Goal: Task Accomplishment & Management: Manage account settings

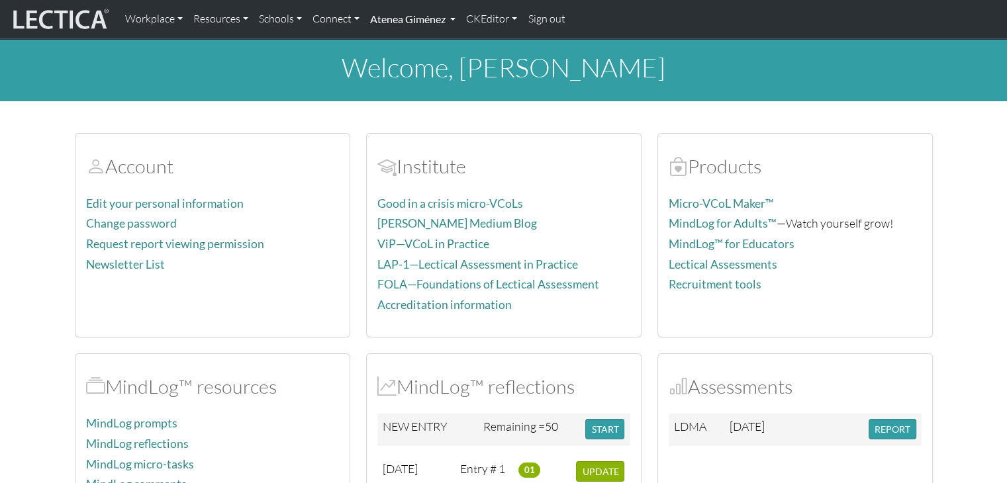
click at [449, 17] on link "Atenea Giménez" at bounding box center [413, 19] width 96 height 28
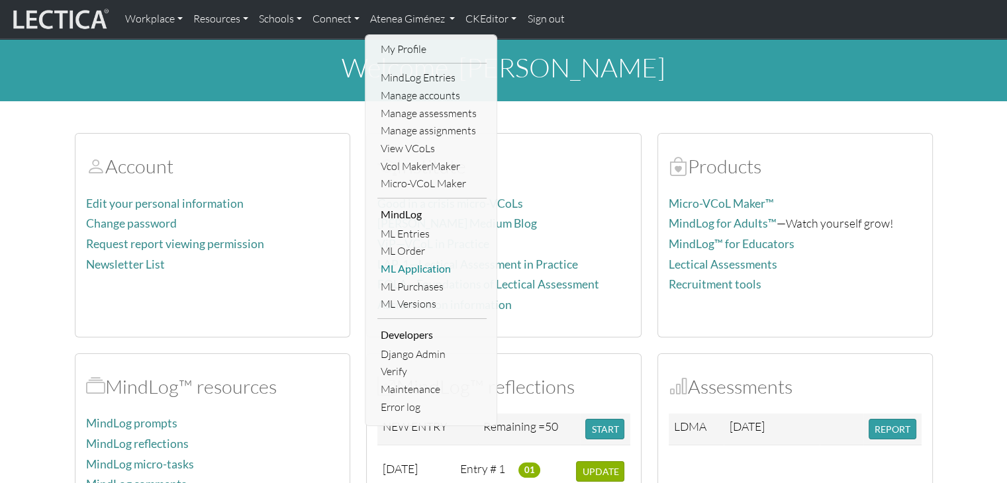
click at [419, 264] on link "ML Application" at bounding box center [431, 269] width 109 height 18
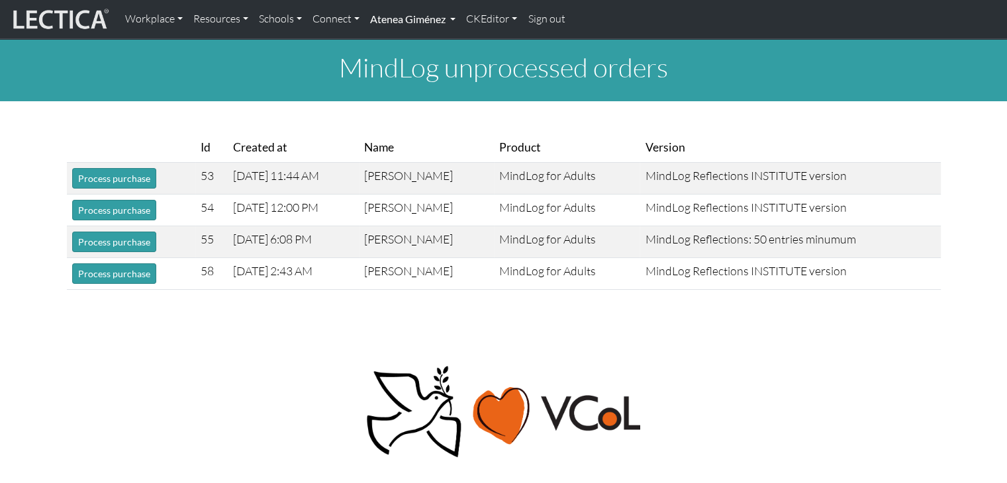
click at [420, 14] on link "Atenea Giménez" at bounding box center [413, 19] width 96 height 28
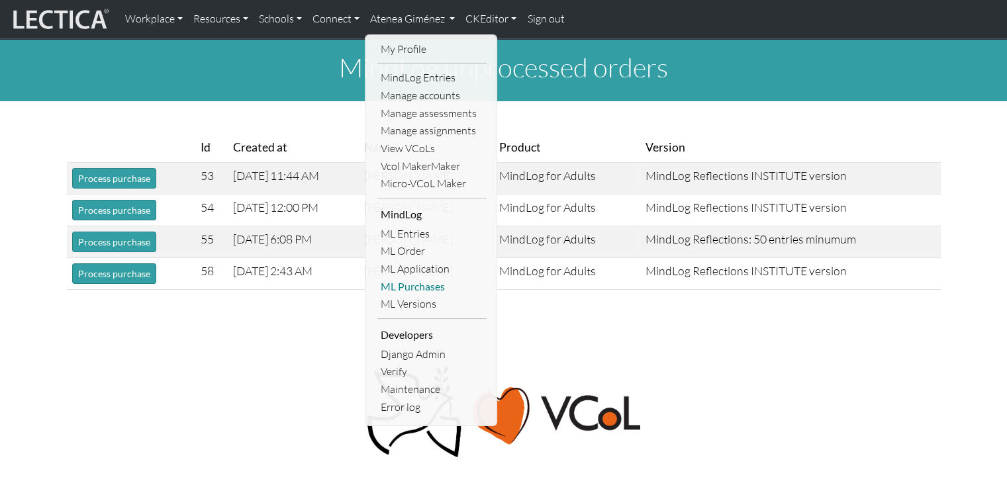
click at [434, 287] on link "ML Purchases" at bounding box center [431, 287] width 109 height 18
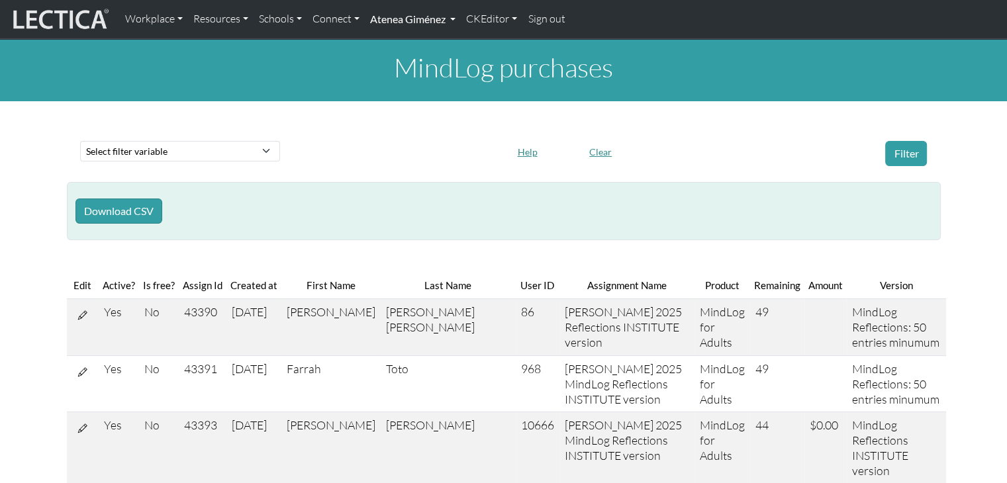
click at [405, 20] on link "Atenea Giménez" at bounding box center [413, 19] width 96 height 28
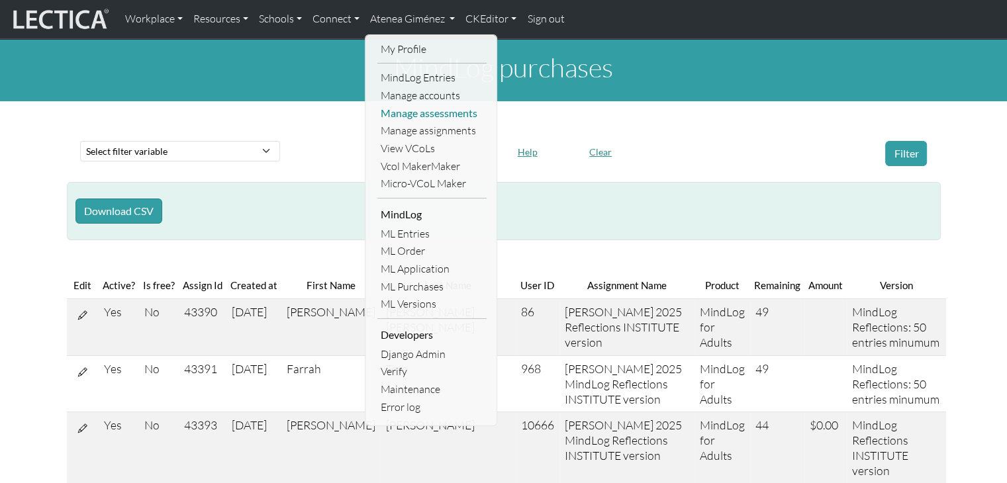
click at [419, 116] on link "Manage assessments" at bounding box center [431, 114] width 109 height 18
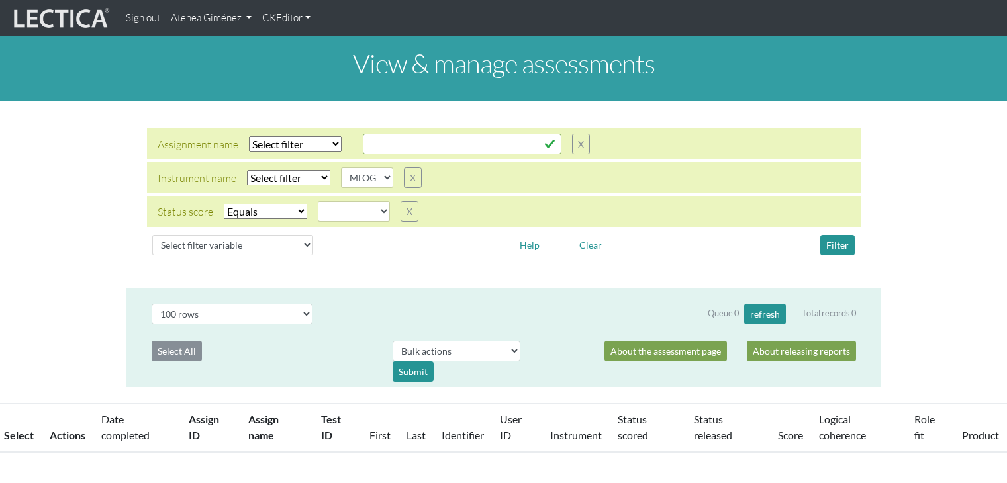
select select
select select "MLOG"
select select
select select "100"
click at [368, 213] on select "created finalized_cs finalized_ls finalized_ss scored_cs started unscorable" at bounding box center [354, 211] width 72 height 21
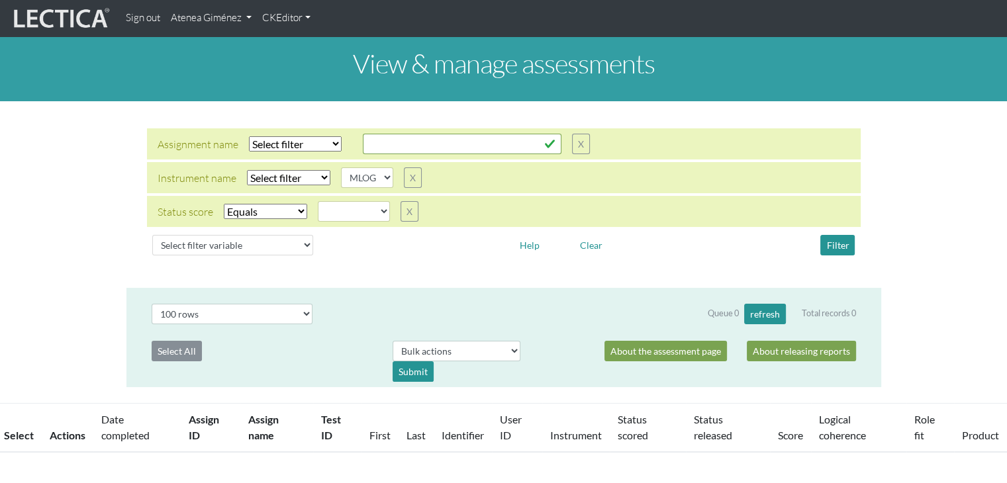
click at [496, 254] on div at bounding box center [413, 245] width 181 height 21
click at [285, 207] on select "Select filter Equals Does not equal" at bounding box center [265, 211] width 83 height 15
click at [224, 204] on select "Select filter Equals Does not equal" at bounding box center [265, 211] width 83 height 15
click at [355, 216] on select "created finalized_cs finalized_ls finalized_ss scored_cs started unscorable" at bounding box center [354, 211] width 72 height 21
click at [422, 265] on div "Assignment name Select filter Equals Does not equal Contains Does not contain S…" at bounding box center [503, 195] width 755 height 166
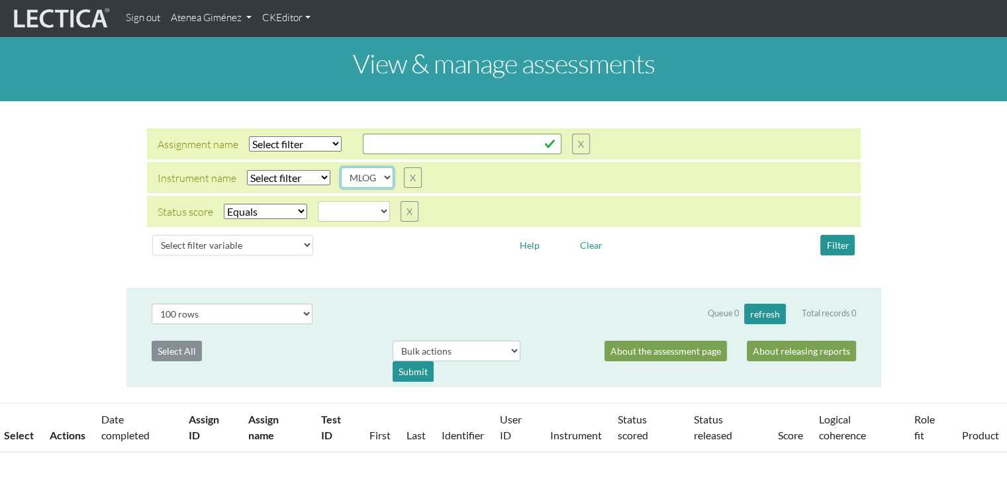
click at [365, 179] on select "AGLA FFRA FOLA GSDA KMJA KSOI LCHA LDMA LDPA LERA LESA LIMA LLRA LMBE LNSA LPHA…" at bounding box center [367, 178] width 52 height 21
click at [414, 182] on button "X" at bounding box center [413, 178] width 18 height 21
select select
select select "iexact"
select select
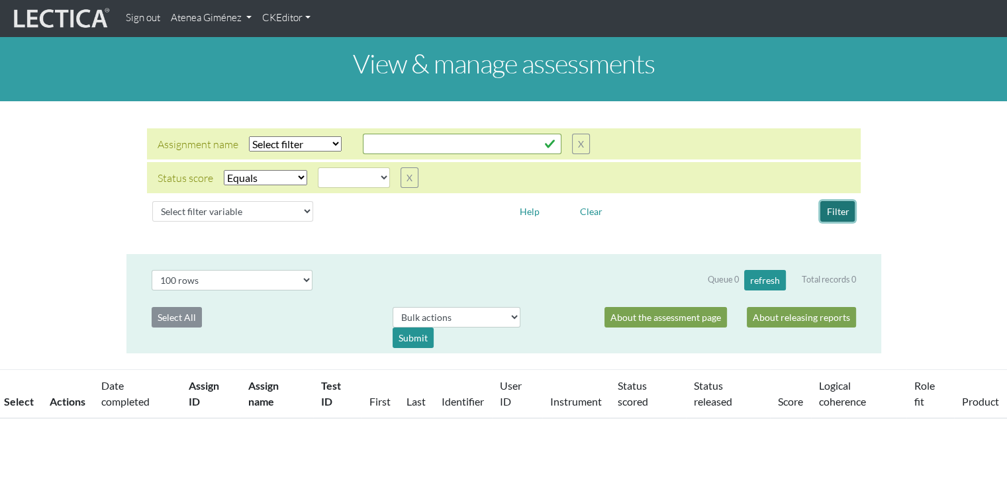
click at [834, 211] on button "Filter" at bounding box center [837, 211] width 34 height 21
click at [360, 177] on select "created finalized_cs finalized_ls finalized_ss scored_cs started unscorable" at bounding box center [354, 178] width 72 height 21
click at [291, 148] on select "Select filter Equals Does not equal Contains Does not contain Starts with Ends …" at bounding box center [295, 143] width 93 height 15
click at [407, 185] on button "X" at bounding box center [410, 178] width 18 height 21
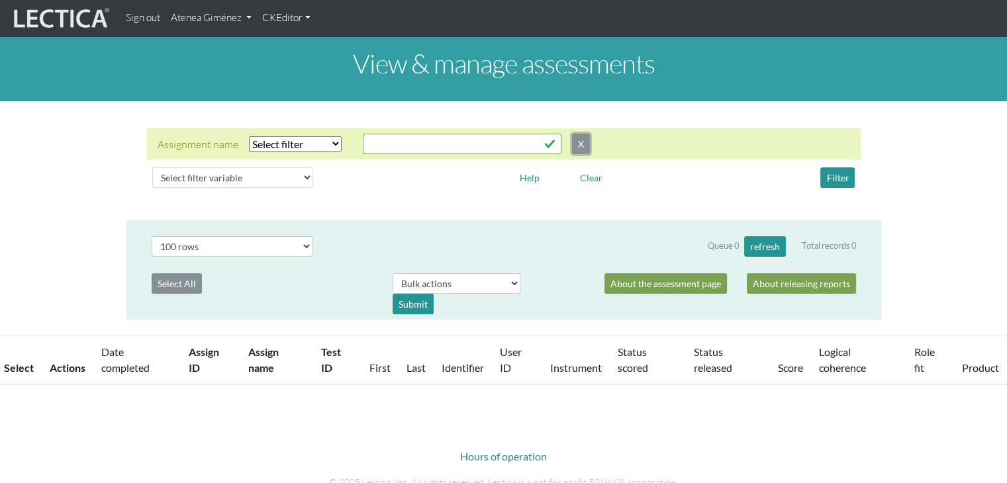
click at [588, 142] on button "X" at bounding box center [581, 144] width 18 height 21
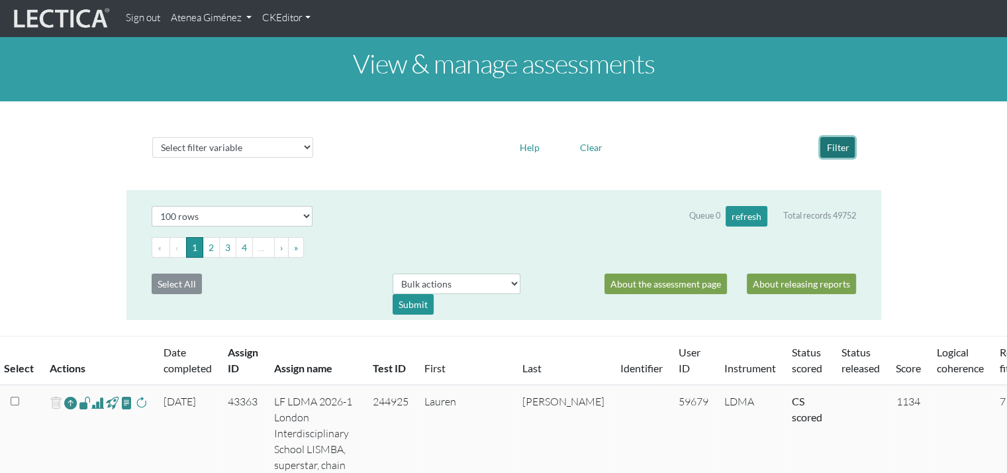
click at [845, 145] on button "Filter" at bounding box center [837, 147] width 34 height 21
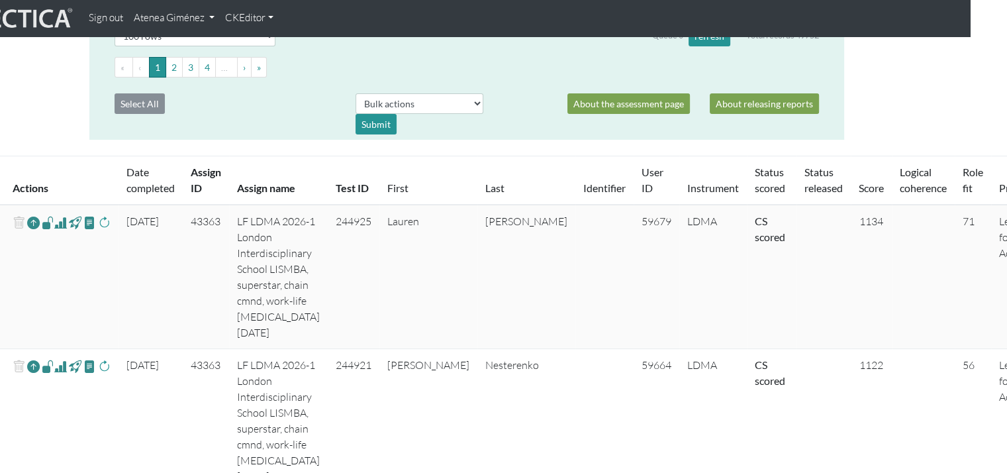
scroll to position [166, 37]
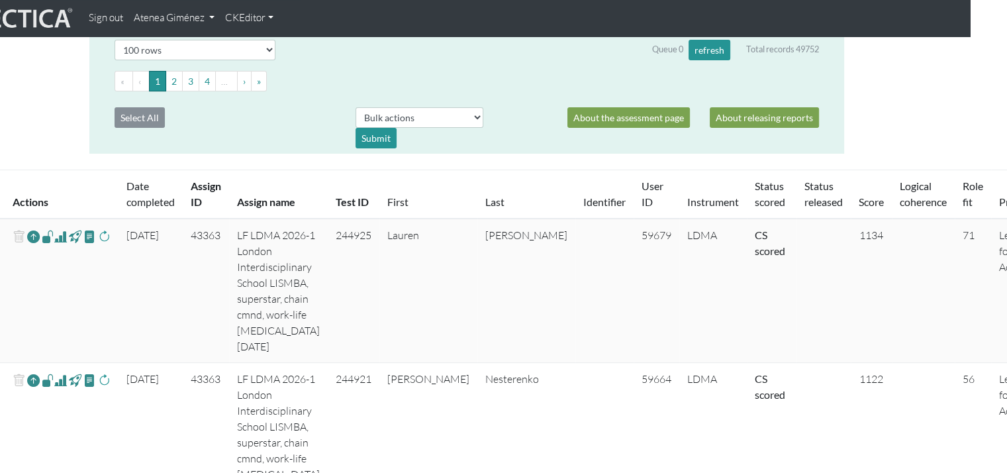
click at [755, 201] on link "Status scored" at bounding box center [770, 193] width 30 height 28
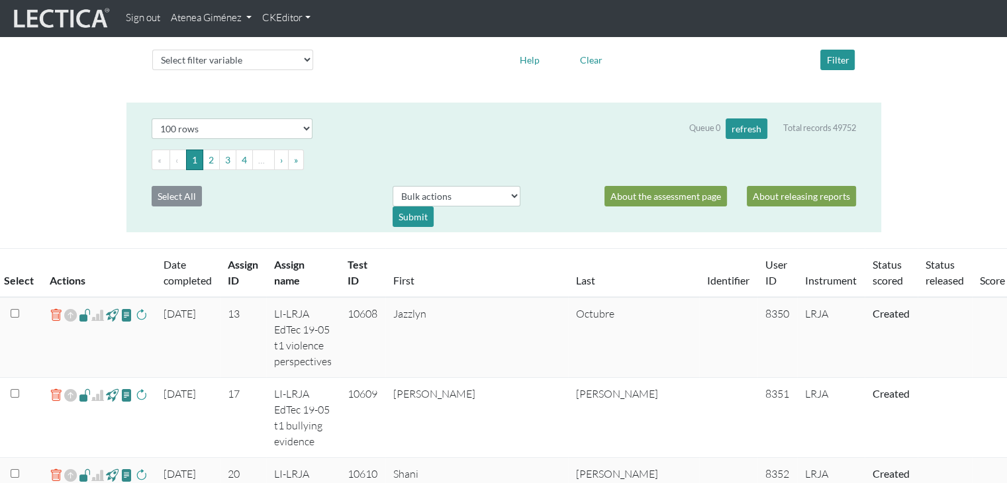
scroll to position [0, 0]
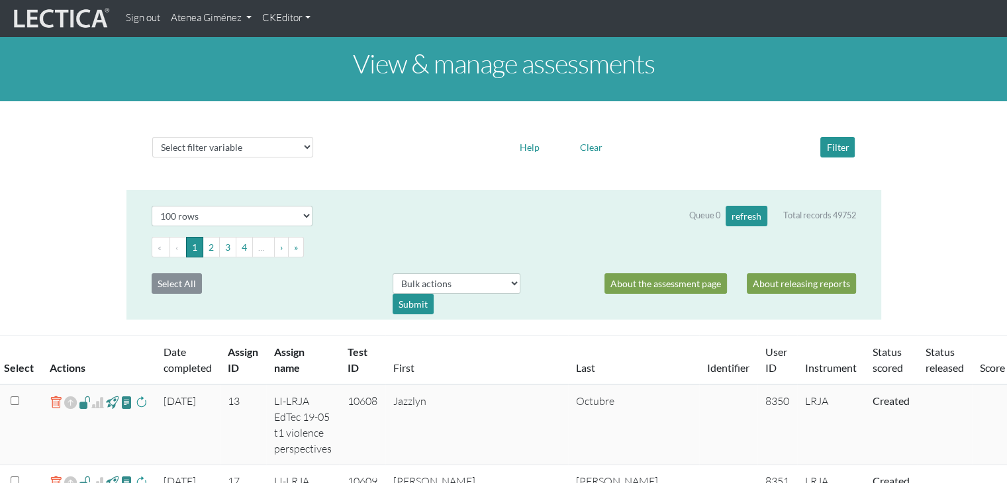
click at [236, 135] on div "Select filter variable Assignment name Assignment ID Clarity persuasive Clarity…" at bounding box center [504, 147] width 714 height 31
click at [246, 164] on div "Select filter variable Assignment name Assignment ID Clarity persuasive Clarity…" at bounding box center [503, 146] width 755 height 68
click at [228, 154] on select "Select filter variable Assignment name Assignment ID Clarity persuasive Clarity…" at bounding box center [232, 147] width 161 height 21
select select "status_score"
click at [152, 158] on select "Select filter variable Assignment name Assignment ID Clarity persuasive Clarity…" at bounding box center [232, 147] width 161 height 21
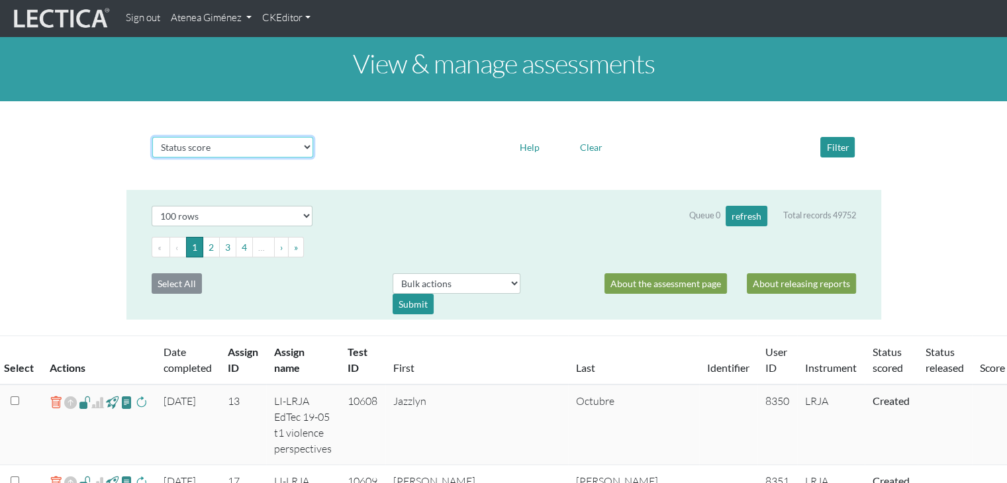
select select
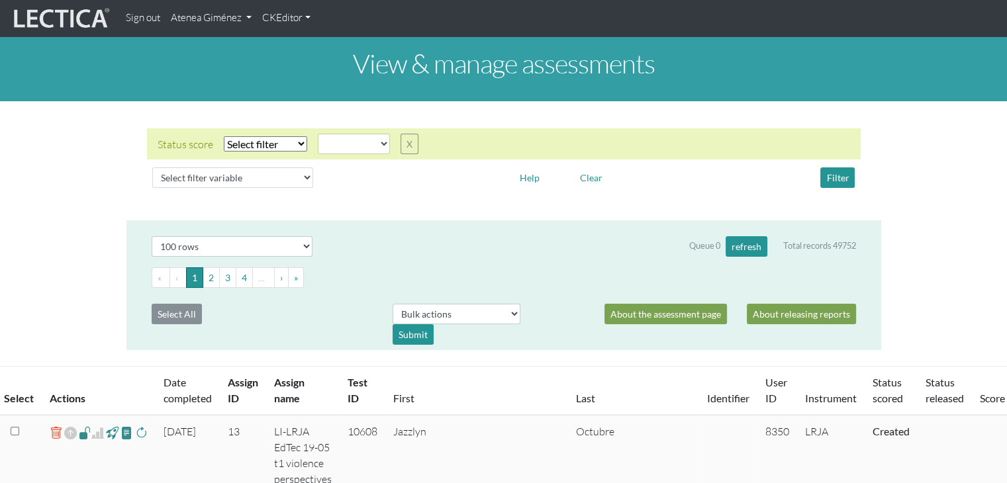
click at [301, 143] on select "Select filter Equals Does not equal" at bounding box center [265, 143] width 83 height 15
select select "iexact"
click at [224, 136] on select "Select filter Equals Does not equal" at bounding box center [265, 143] width 83 height 15
select select
click at [352, 149] on select "created finalized_cs finalized_ls finalized_ss scored_cs started unscorable" at bounding box center [354, 144] width 72 height 21
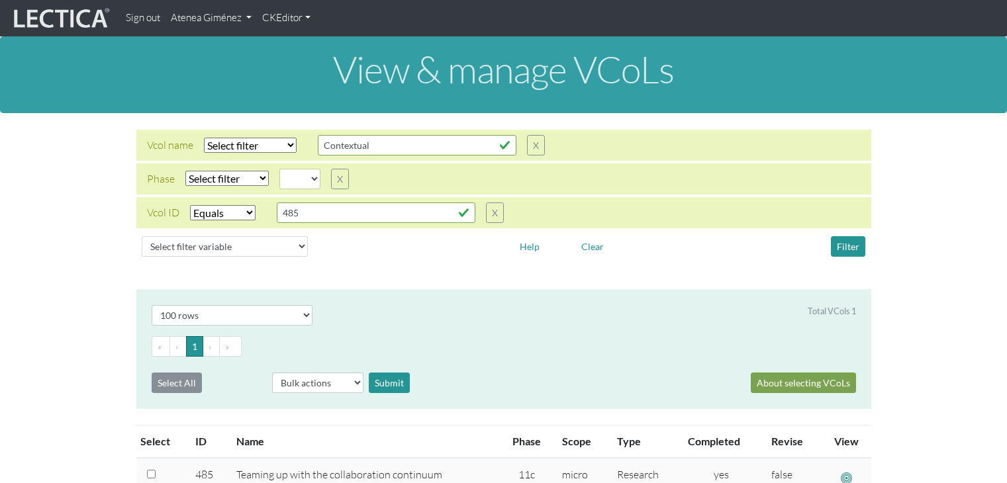
select select
select select "equal"
select select "100"
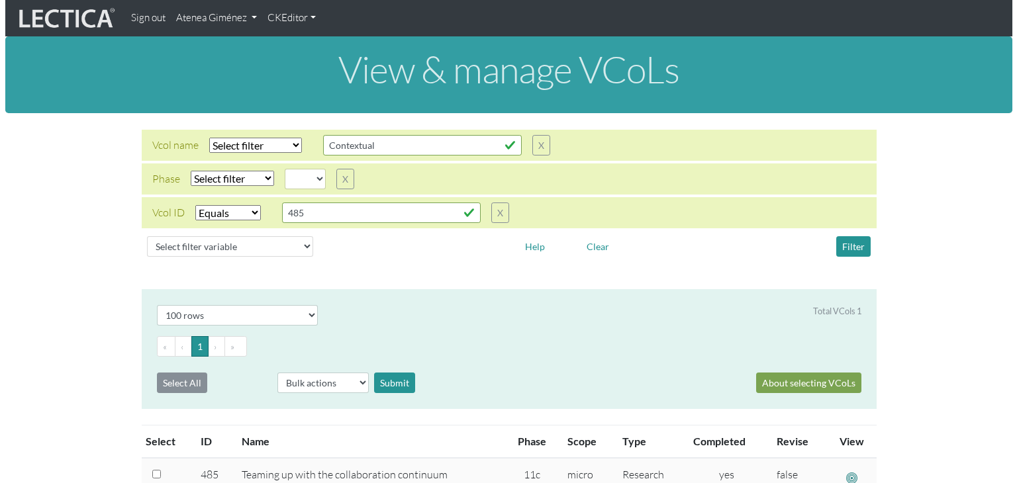
scroll to position [289, 0]
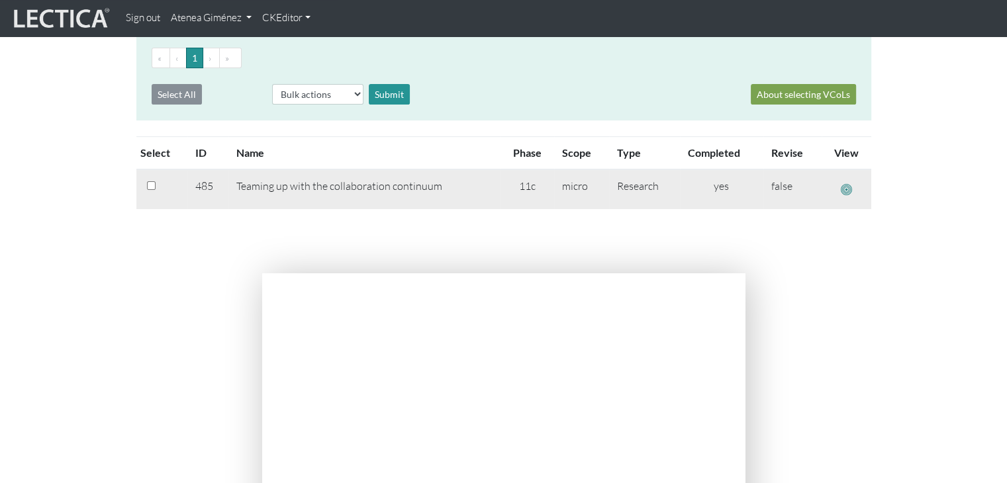
click at [847, 191] on span "button" at bounding box center [846, 190] width 11 height 14
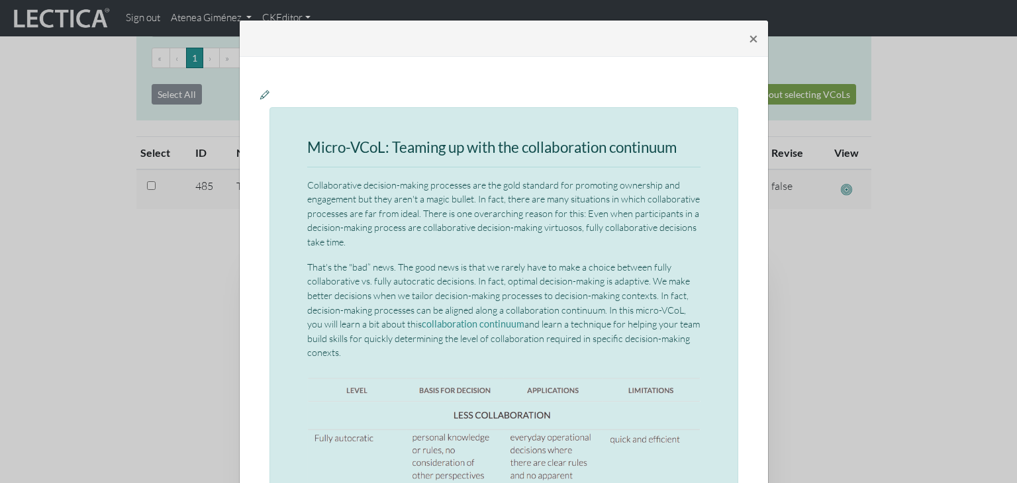
click at [260, 91] on icon at bounding box center [264, 94] width 9 height 11
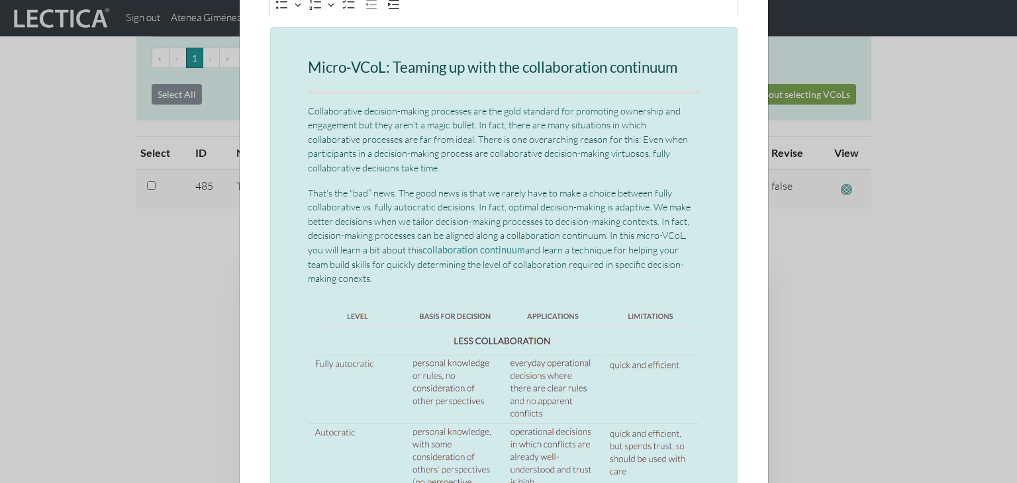
scroll to position [135, 0]
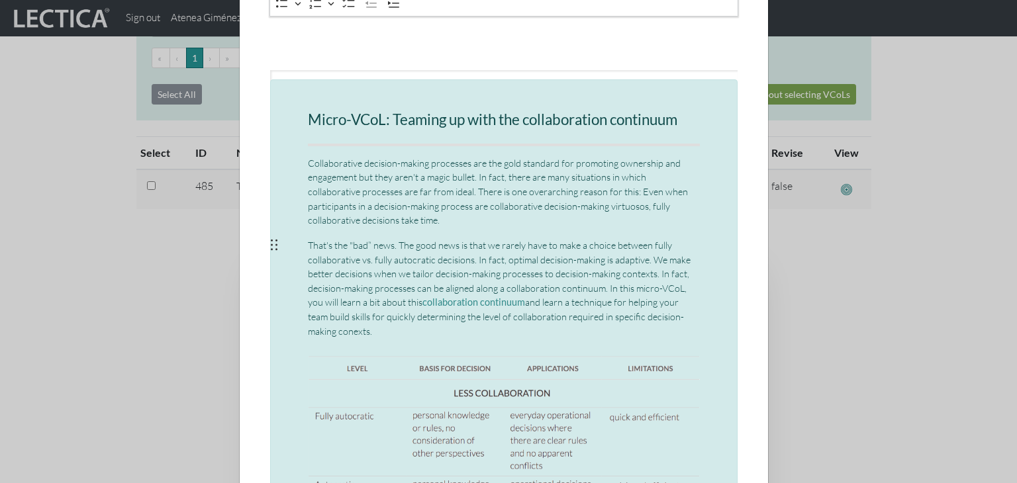
click at [354, 334] on p "That's the "bad” news. The good news is that we rarely have to make a choice be…" at bounding box center [504, 288] width 392 height 100
click at [453, 313] on p "That's the "bad” news. The good news is that we rarely have to make a choice be…" at bounding box center [504, 288] width 392 height 100
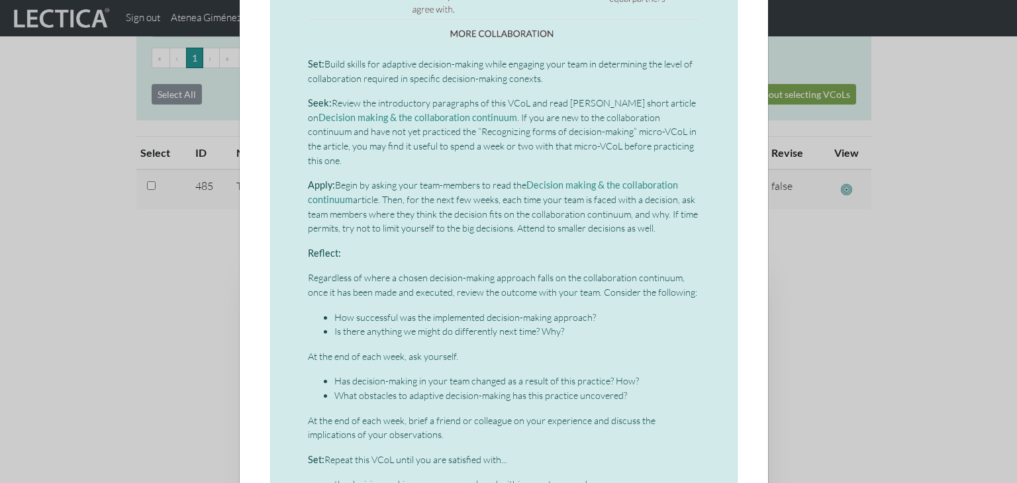
scroll to position [1104, 0]
click at [520, 82] on p "Set: Build skills for adaptive decision-making while engaging your team in dete…" at bounding box center [504, 71] width 392 height 28
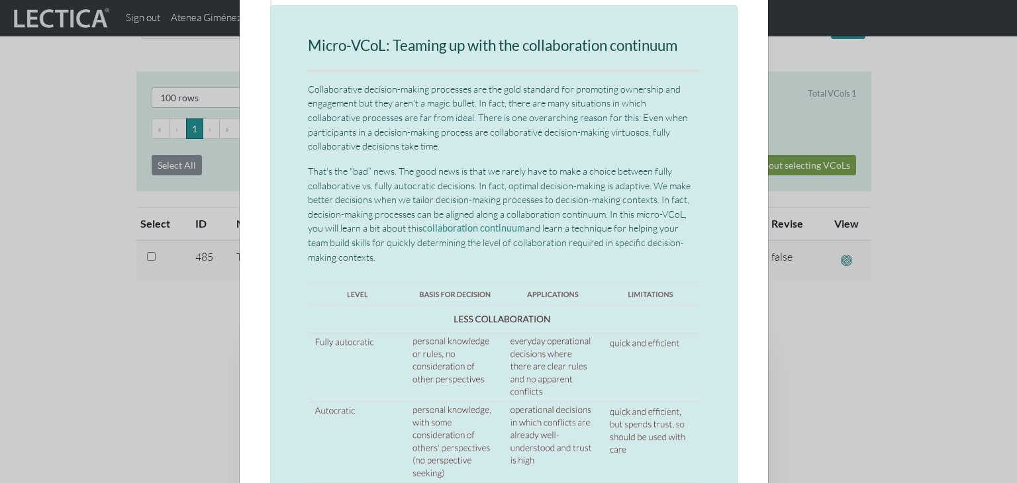
scroll to position [0, 0]
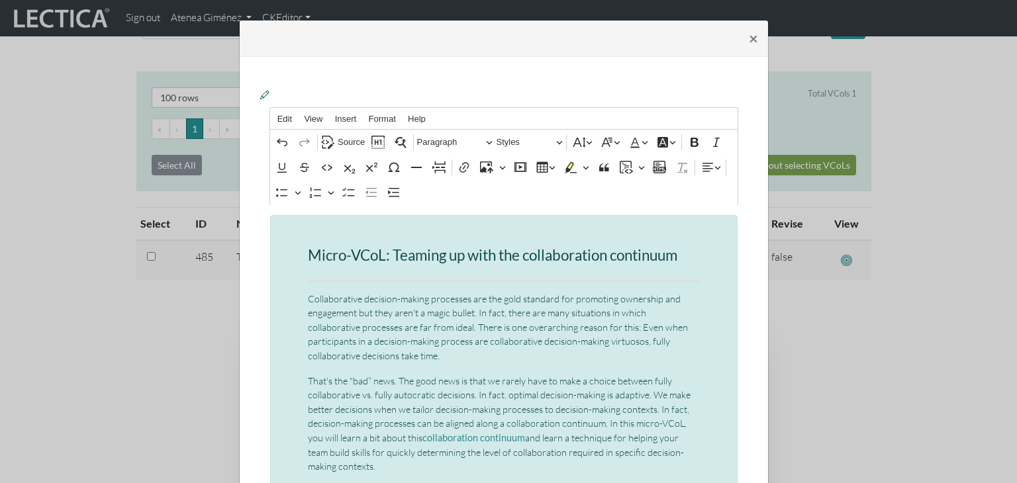
click at [260, 94] on icon at bounding box center [264, 94] width 9 height 11
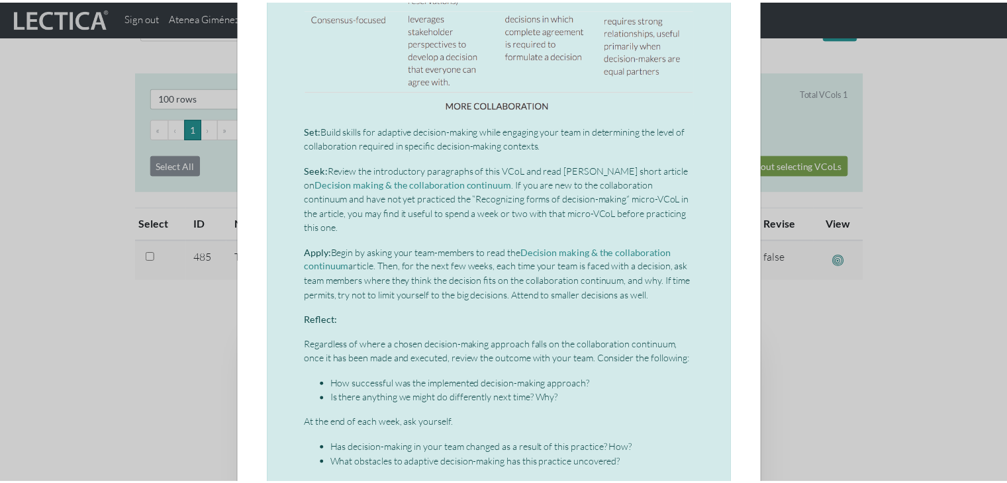
scroll to position [1185, 0]
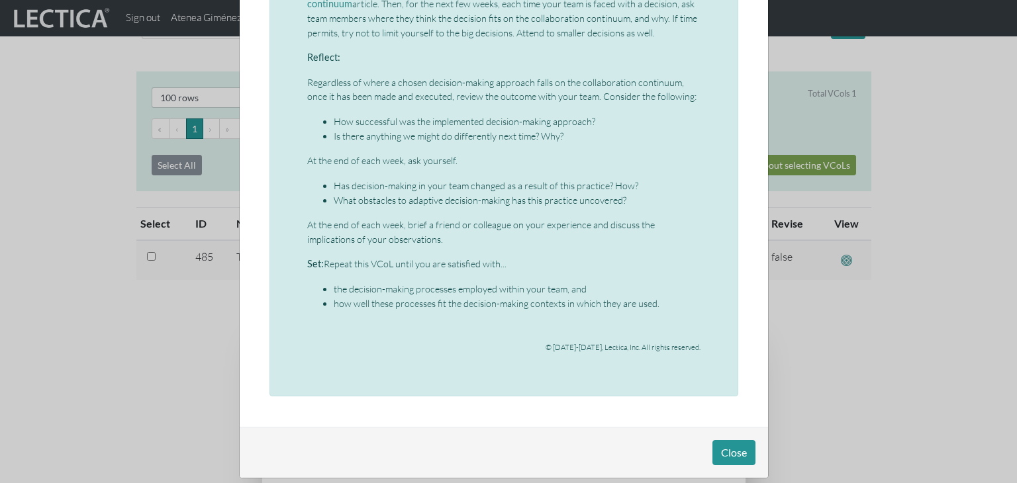
click at [738, 450] on div "Close" at bounding box center [504, 452] width 528 height 51
click at [732, 444] on button "Close" at bounding box center [733, 452] width 43 height 25
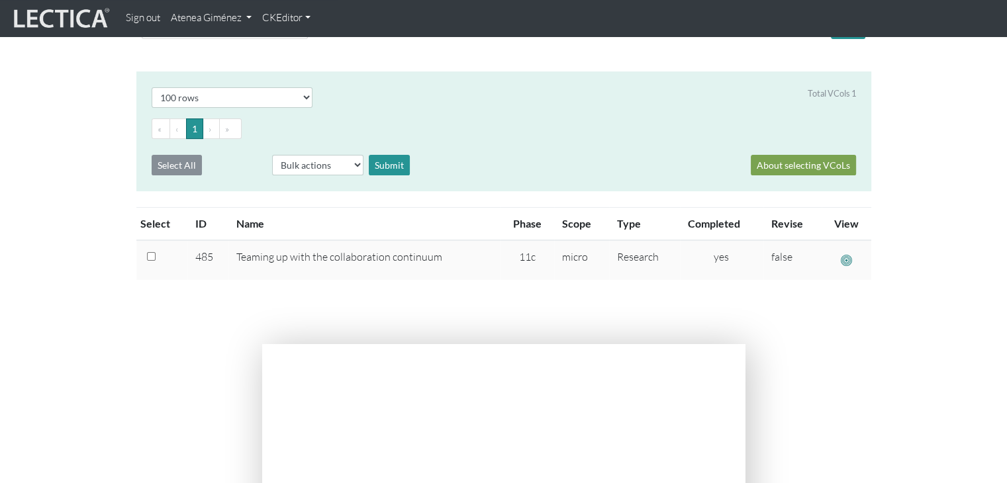
click at [210, 19] on link "Atenea Giménez" at bounding box center [211, 18] width 91 height 26
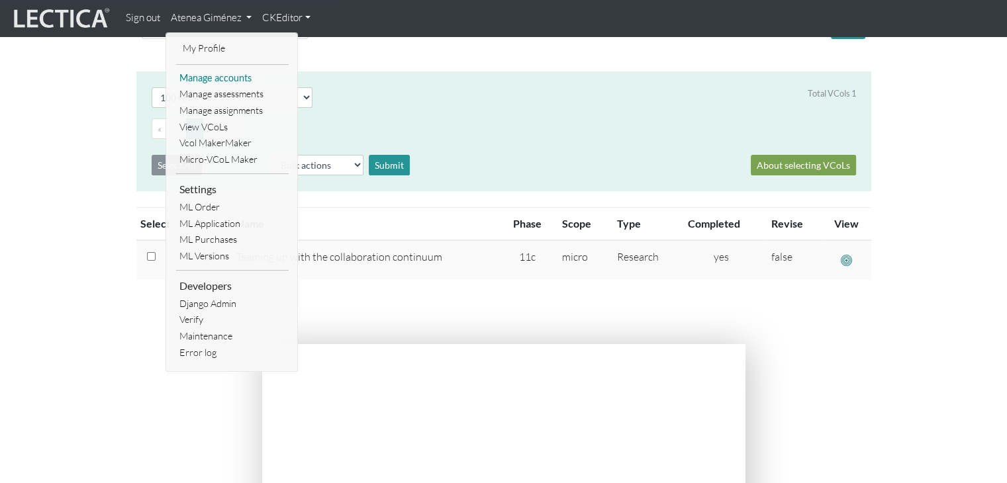
click at [216, 85] on link "Manage accounts" at bounding box center [232, 78] width 113 height 17
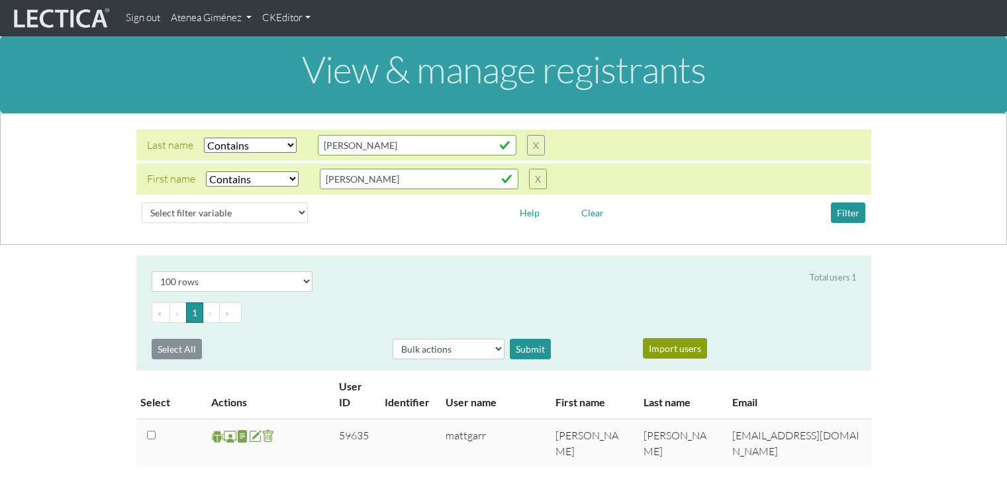
select select "icontains"
select select "100"
click at [352, 150] on input "[PERSON_NAME]" at bounding box center [417, 145] width 199 height 21
type input "G"
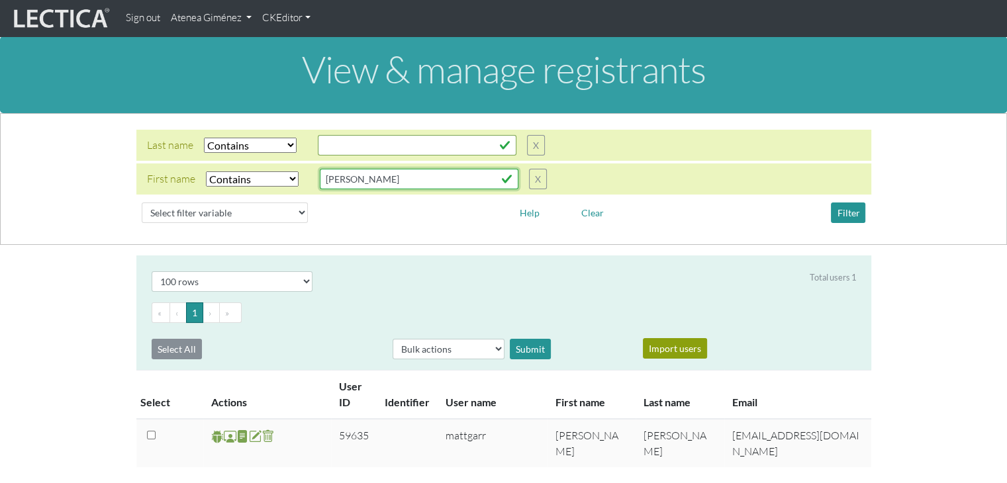
click at [358, 187] on input "[PERSON_NAME]" at bounding box center [419, 179] width 199 height 21
type input "M"
type input "[PERSON_NAME]"
click at [847, 203] on button "Filter" at bounding box center [848, 213] width 34 height 21
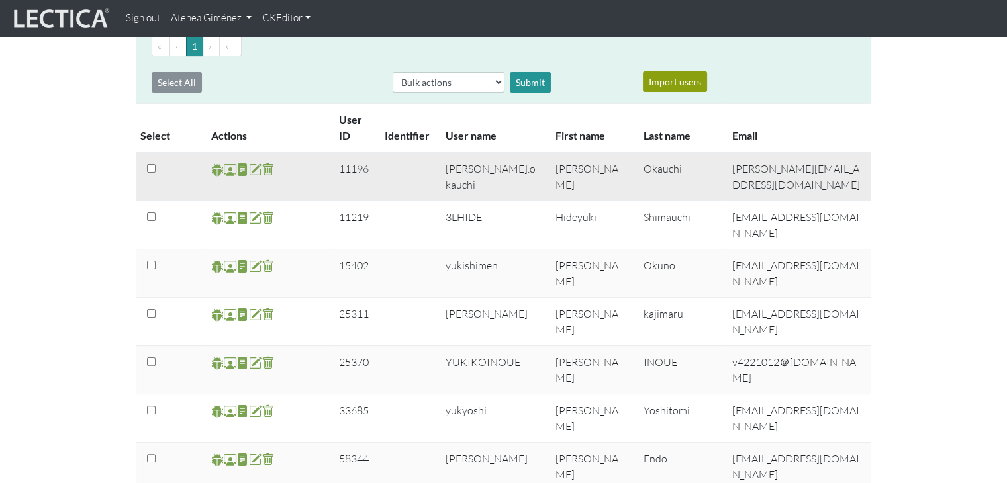
scroll to position [267, 0]
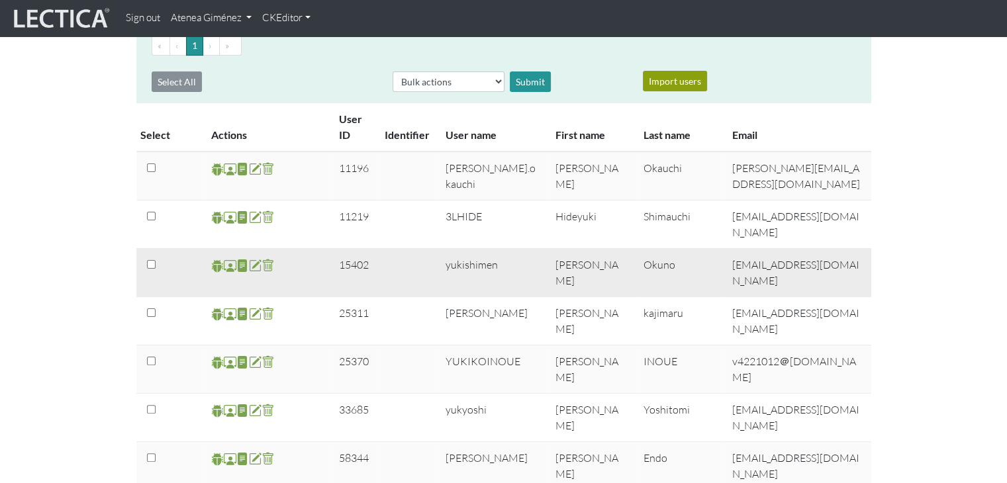
click at [232, 258] on span at bounding box center [230, 265] width 13 height 15
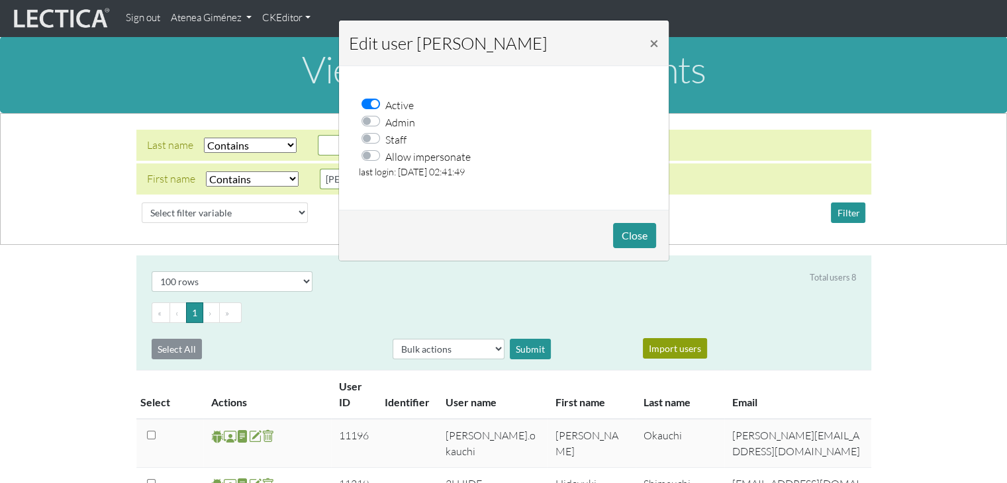
click at [392, 157] on label "Allow impersonate" at bounding box center [427, 156] width 85 height 17
click at [380, 157] on input "Allow impersonate" at bounding box center [374, 154] width 11 height 13
checkbox input "true"
click at [628, 227] on button "Close" at bounding box center [634, 235] width 43 height 25
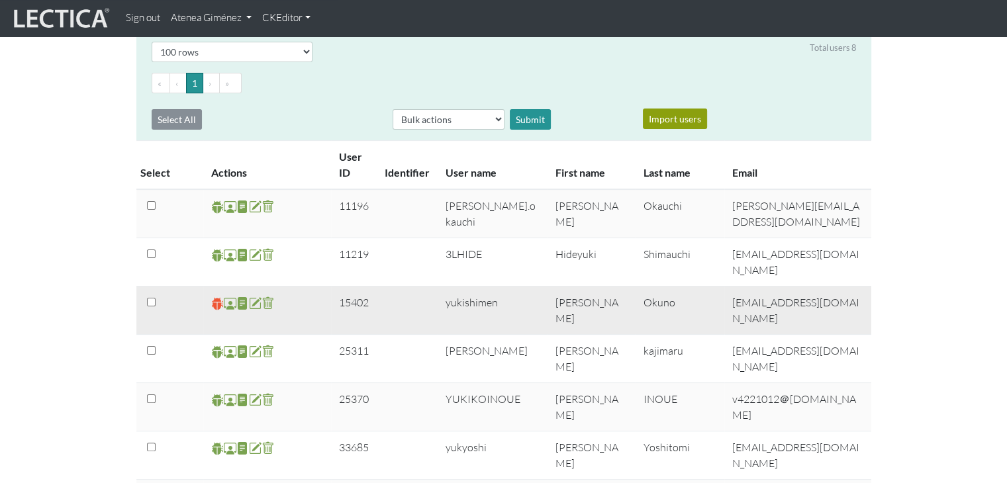
scroll to position [230, 0]
click at [215, 295] on span at bounding box center [217, 302] width 13 height 15
